Goal: Navigation & Orientation: Find specific page/section

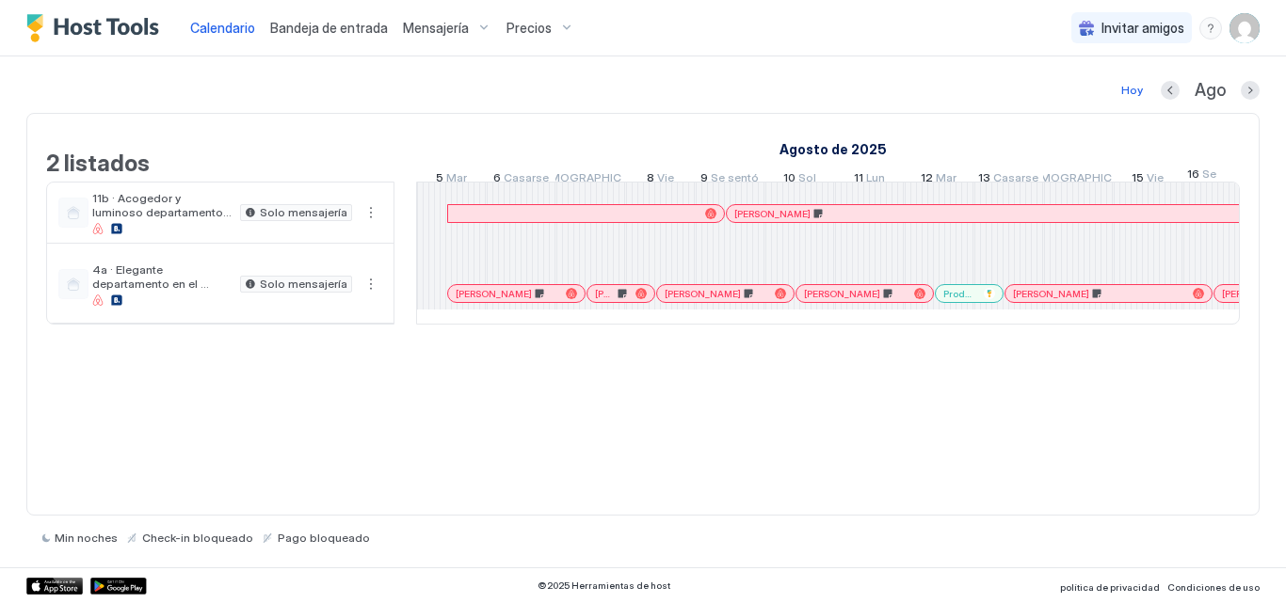
scroll to position [0, 1046]
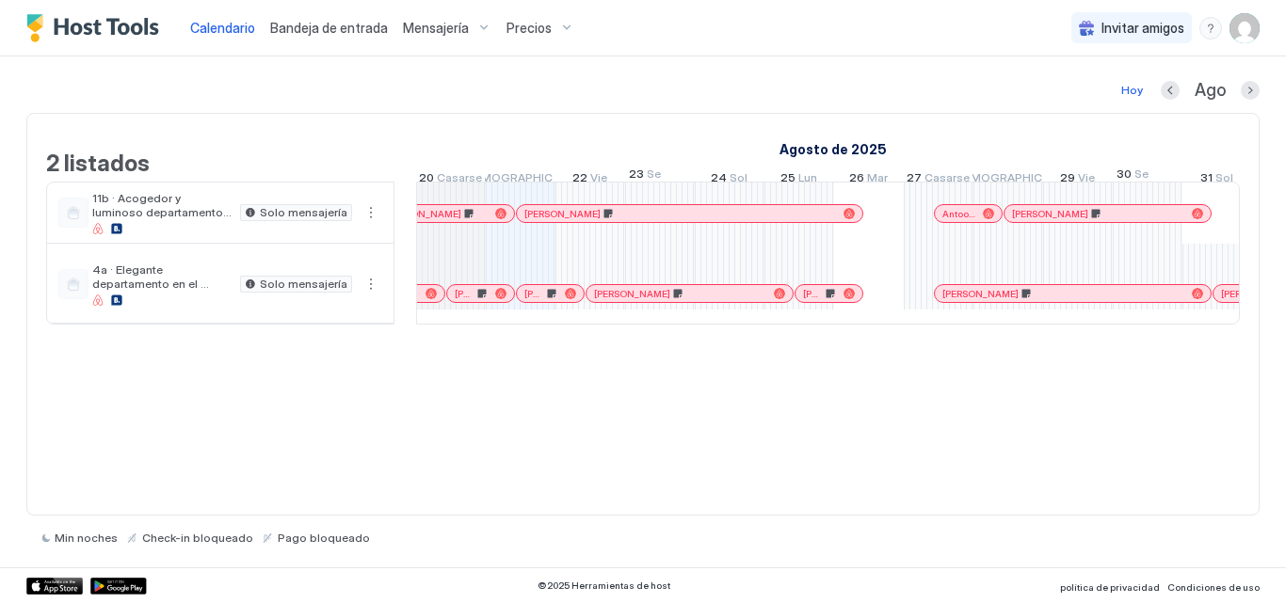
click at [958, 221] on div at bounding box center [958, 213] width 15 height 15
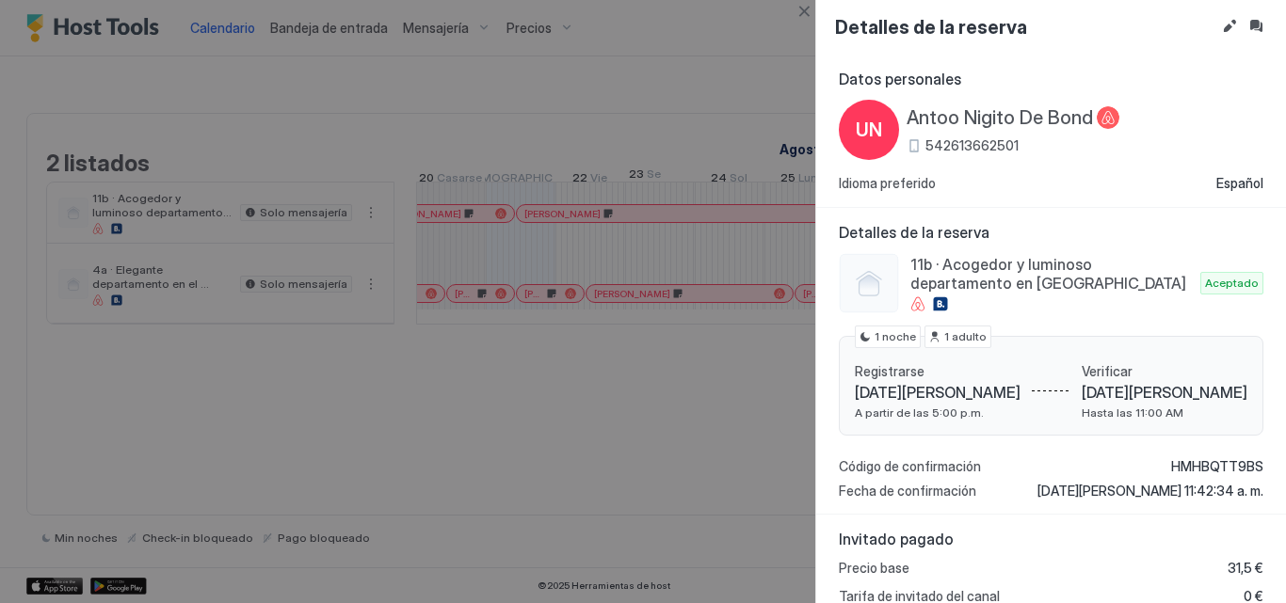
click at [939, 149] on font "542613662501" at bounding box center [971, 145] width 93 height 16
click at [1229, 35] on button "Editar reserva" at bounding box center [1229, 26] width 23 height 23
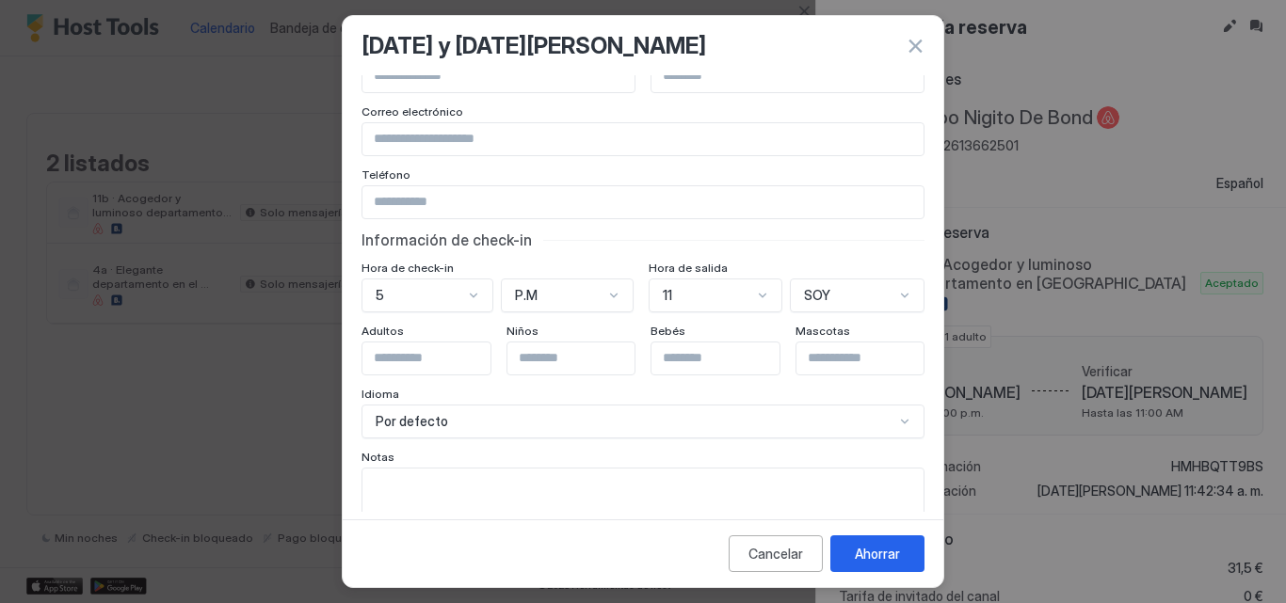
scroll to position [133, 0]
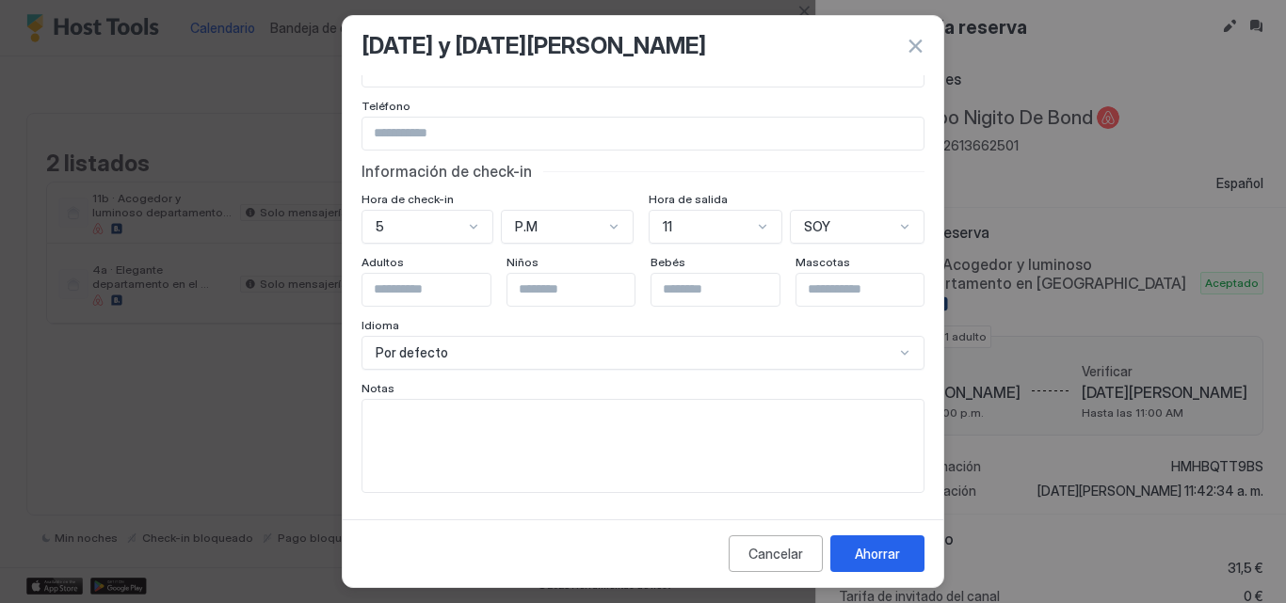
click at [465, 406] on textarea "Campo de entrada" at bounding box center [642, 446] width 561 height 92
paste textarea "**********"
type textarea "**********"
click at [891, 566] on button "Ahorrar" at bounding box center [877, 554] width 94 height 37
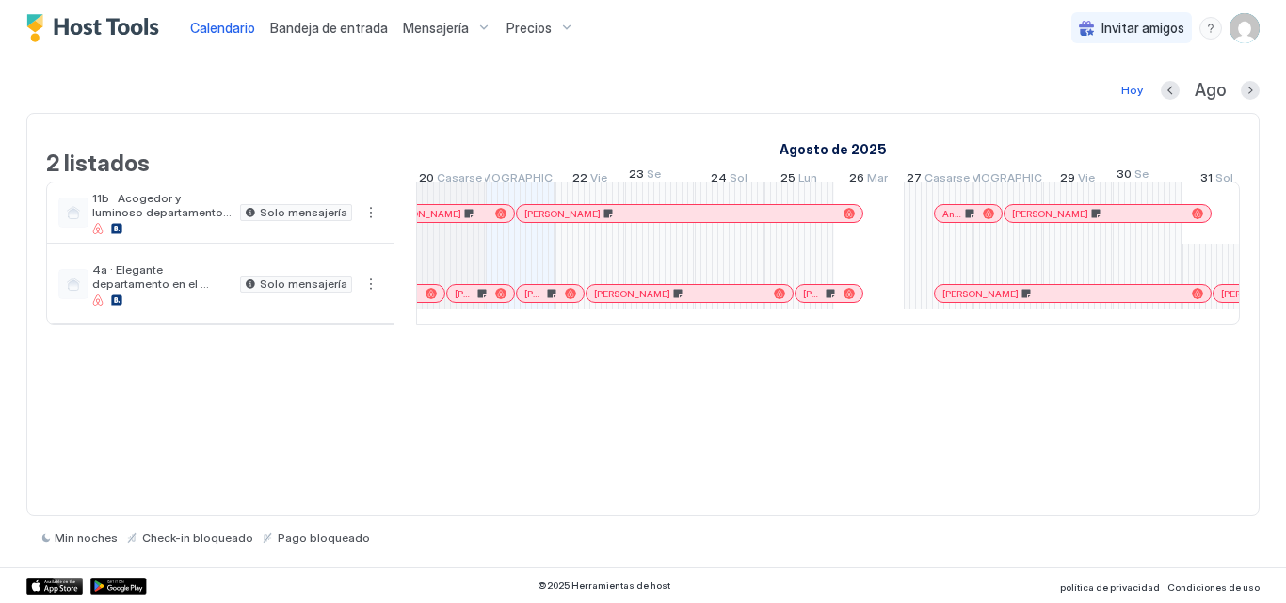
click at [940, 220] on div "Antoo Nigito De Bond" at bounding box center [968, 214] width 67 height 12
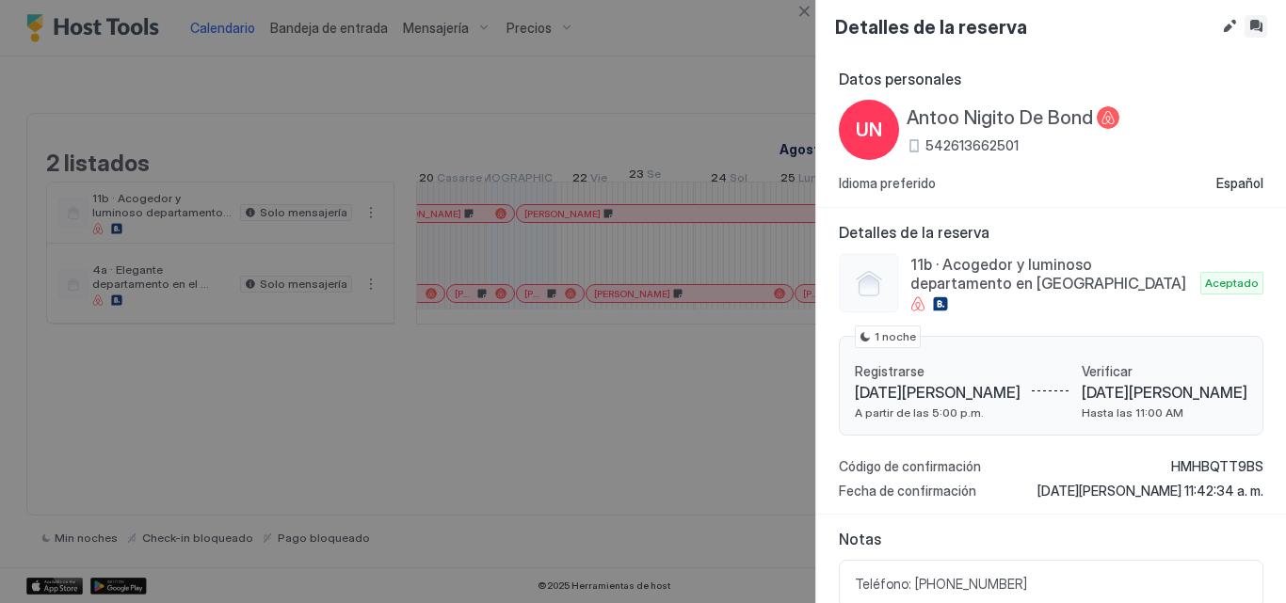
click at [1255, 33] on button "Bandeja de entrada" at bounding box center [1255, 26] width 23 height 23
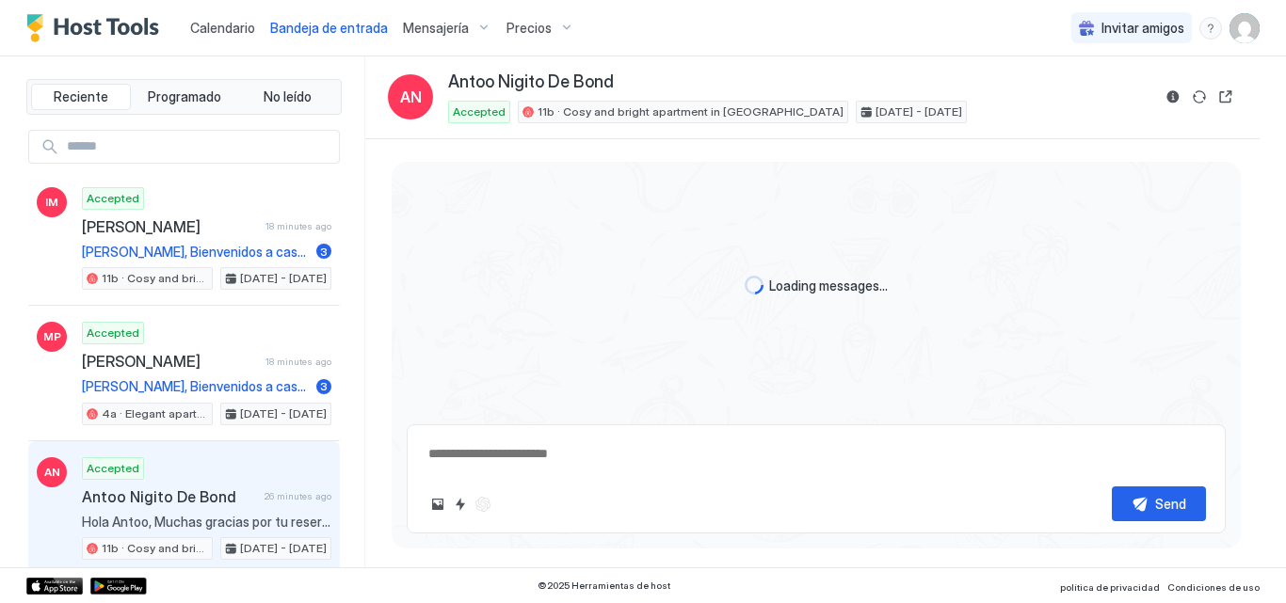
type textarea "*"
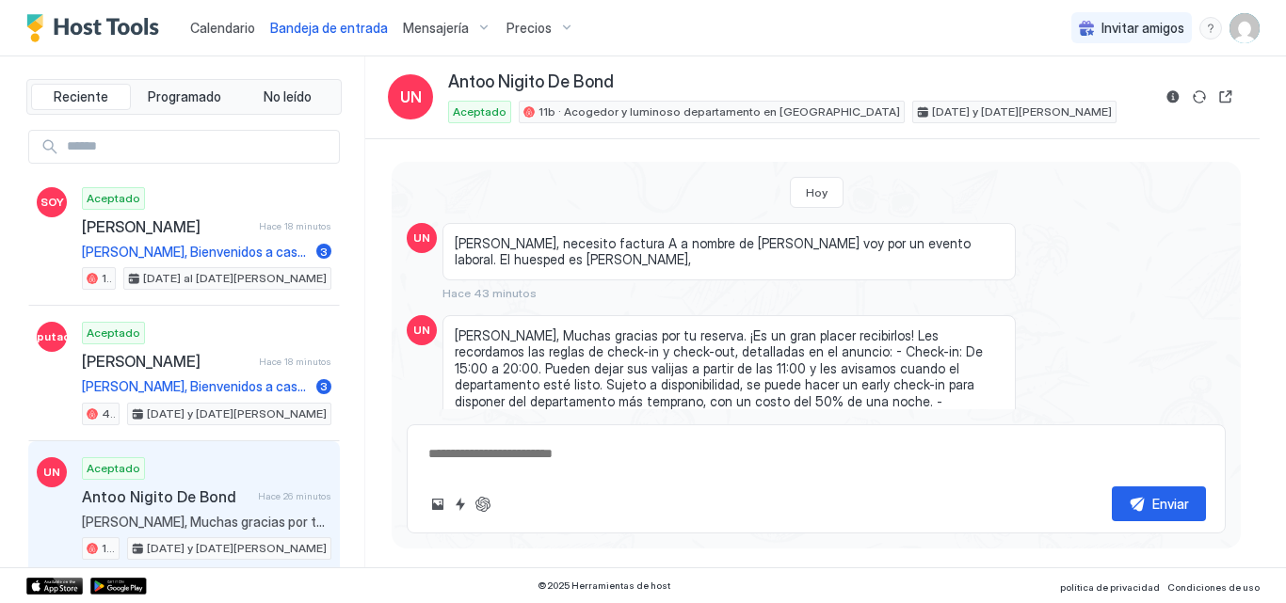
scroll to position [138, 0]
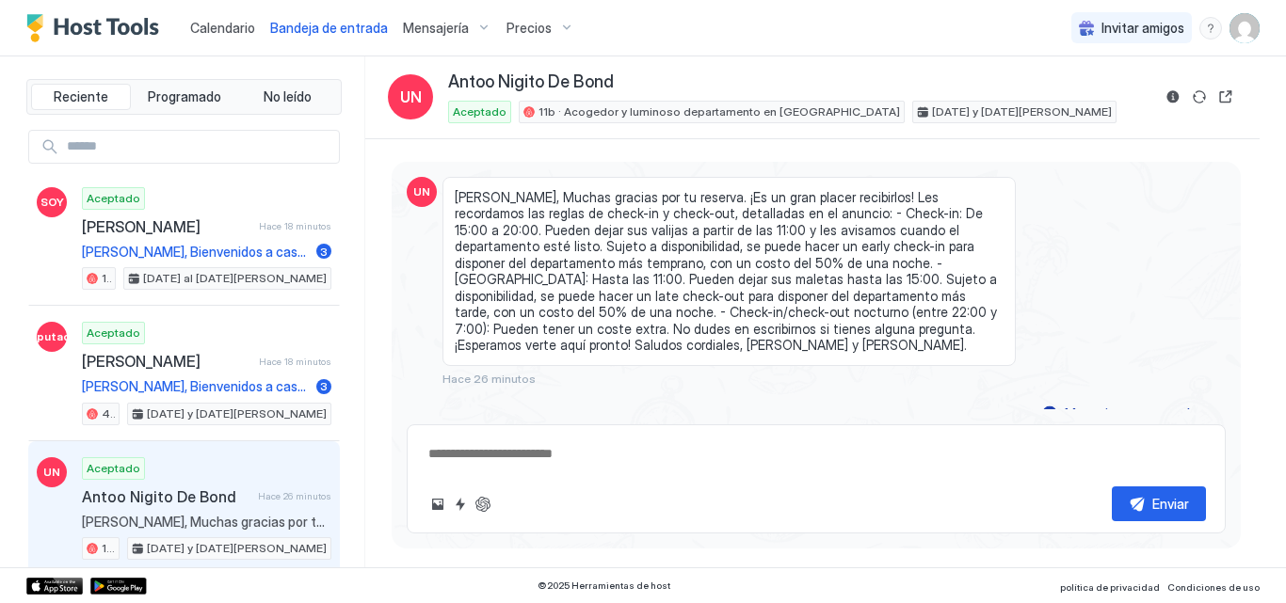
click at [201, 23] on font "Calendario" at bounding box center [222, 28] width 65 height 16
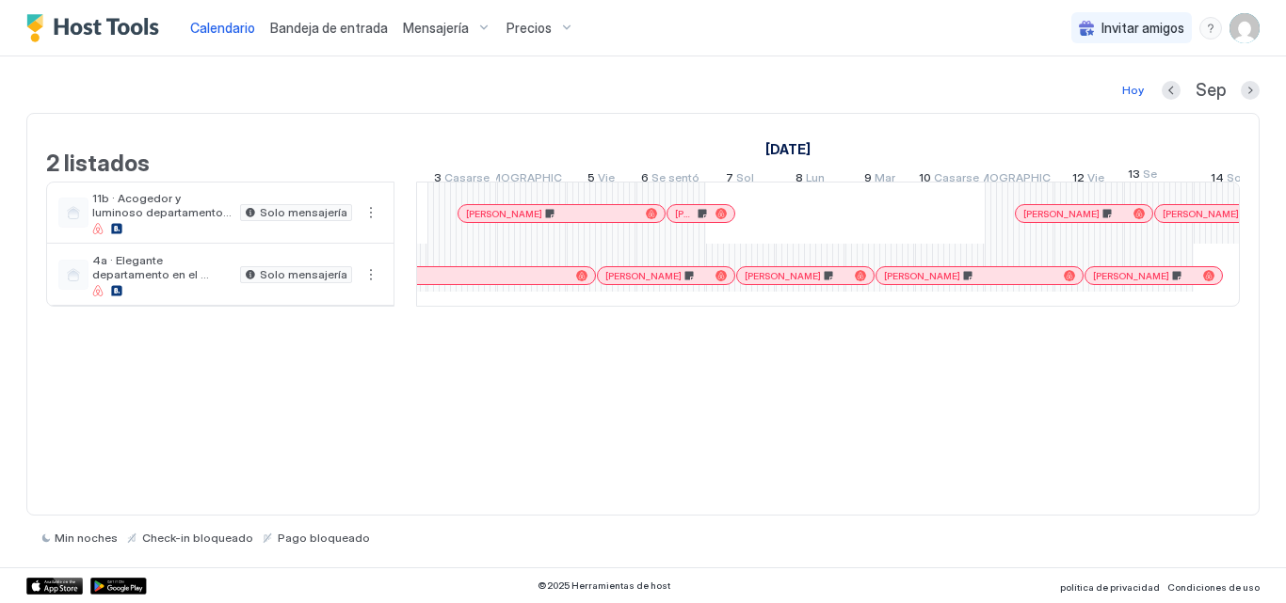
click at [694, 221] on div at bounding box center [693, 213] width 15 height 15
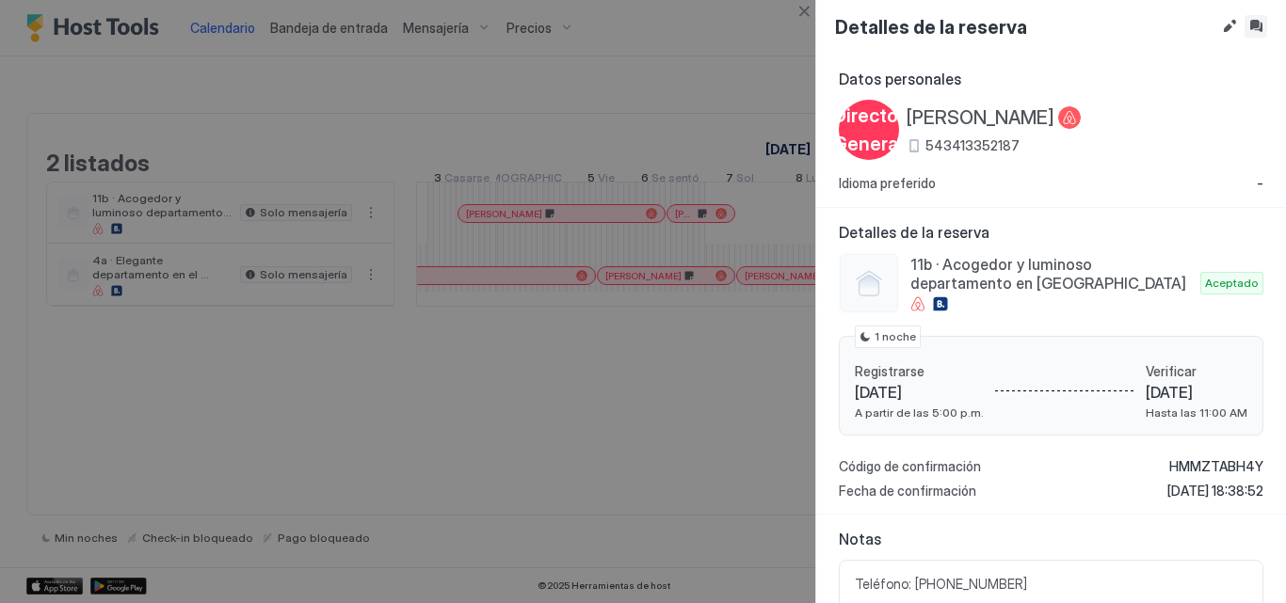
click at [1252, 32] on button "Bandeja de entrada" at bounding box center [1255, 26] width 23 height 23
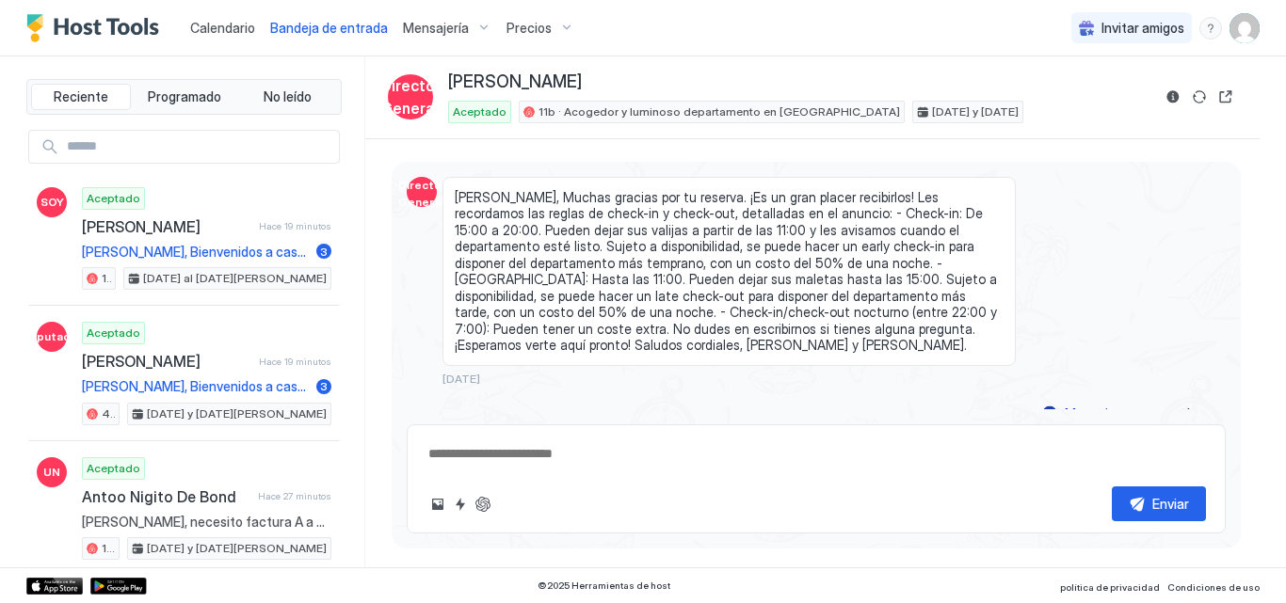
click at [229, 35] on font "Calendario" at bounding box center [222, 28] width 65 height 16
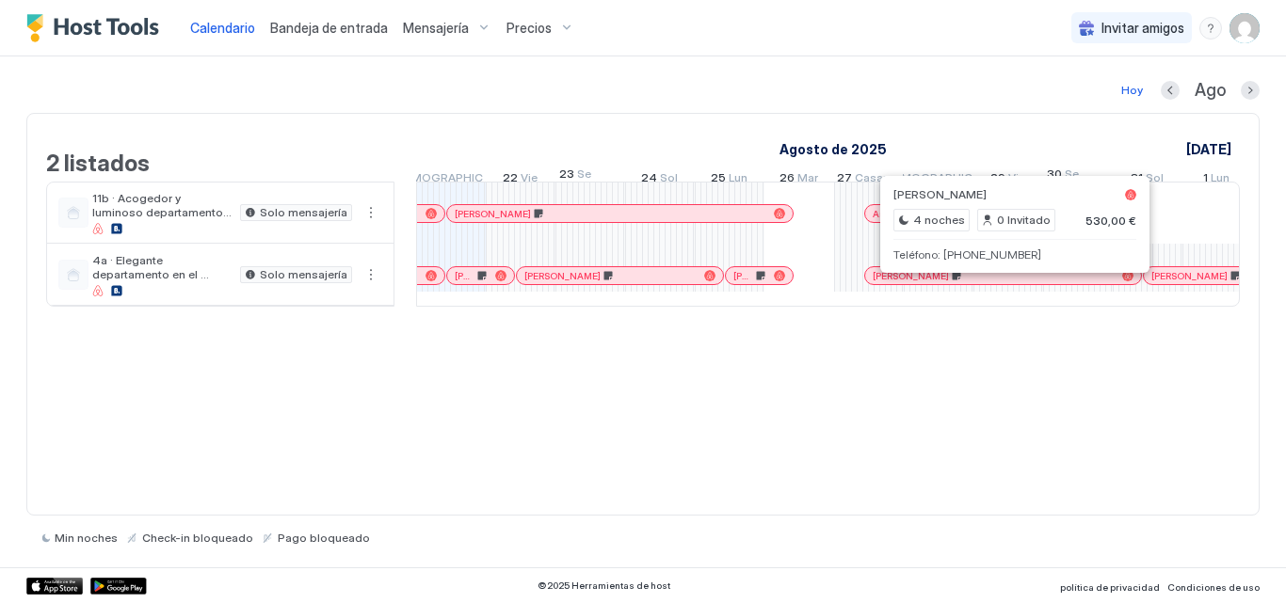
click at [996, 283] on div at bounding box center [995, 275] width 15 height 15
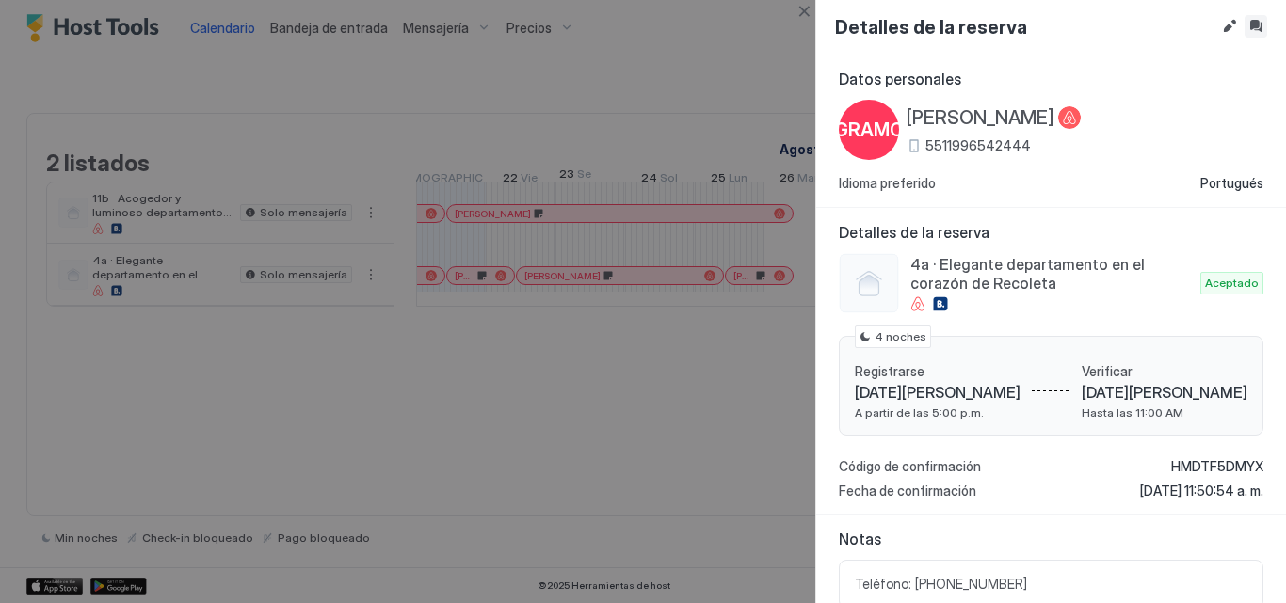
click at [1254, 33] on button "Bandeja de entrada" at bounding box center [1255, 26] width 23 height 23
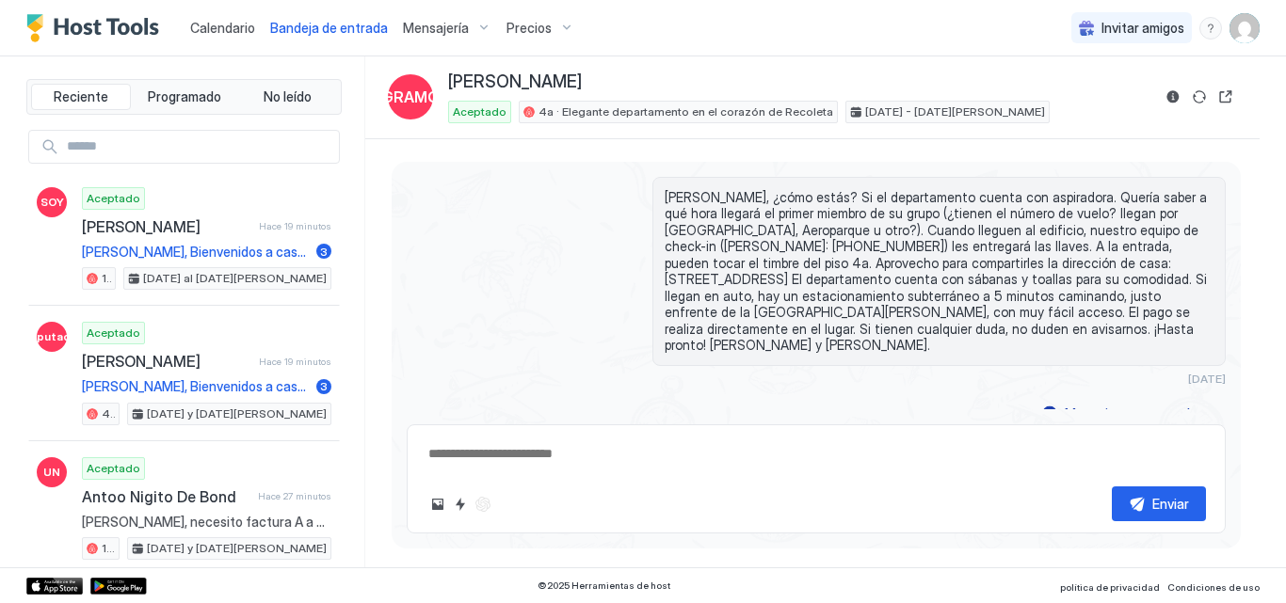
click at [215, 16] on div "Calendario" at bounding box center [223, 27] width 80 height 35
click at [218, 24] on font "Calendario" at bounding box center [222, 28] width 65 height 16
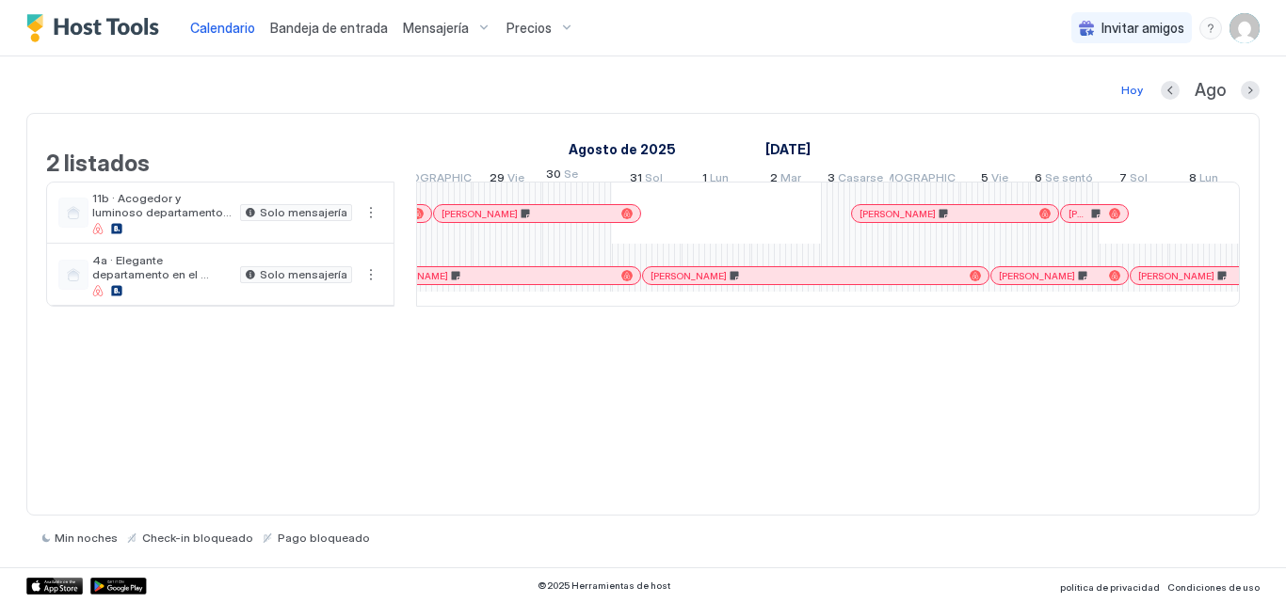
scroll to position [0, 1581]
